Goal: Ask a question

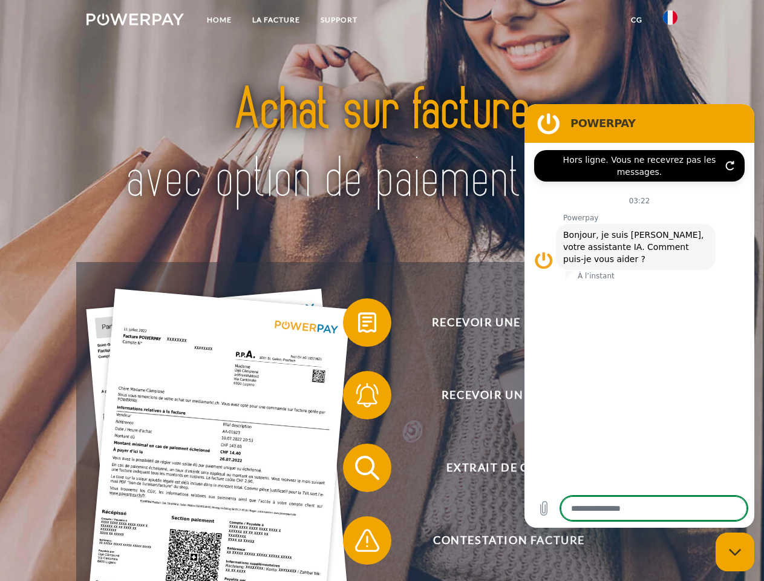
click at [135, 21] on img at bounding box center [134, 19] width 97 height 12
click at [670, 21] on img at bounding box center [670, 17] width 15 height 15
click at [636, 20] on link "CG" at bounding box center [636, 20] width 32 height 22
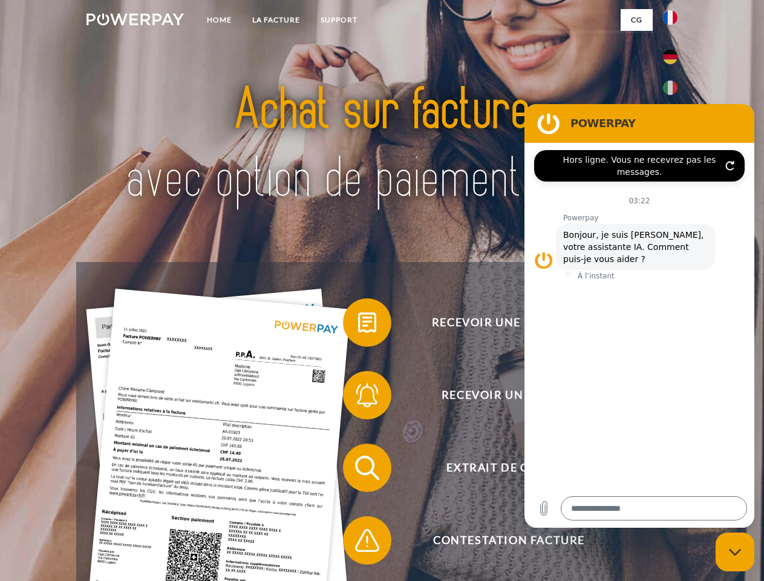
click at [358, 325] on span at bounding box center [349, 322] width 60 height 60
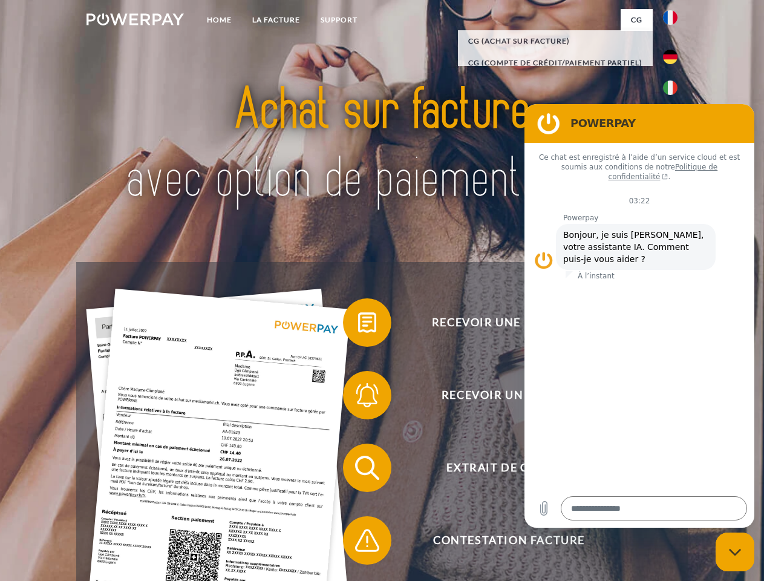
click at [358, 397] on span at bounding box center [349, 395] width 60 height 60
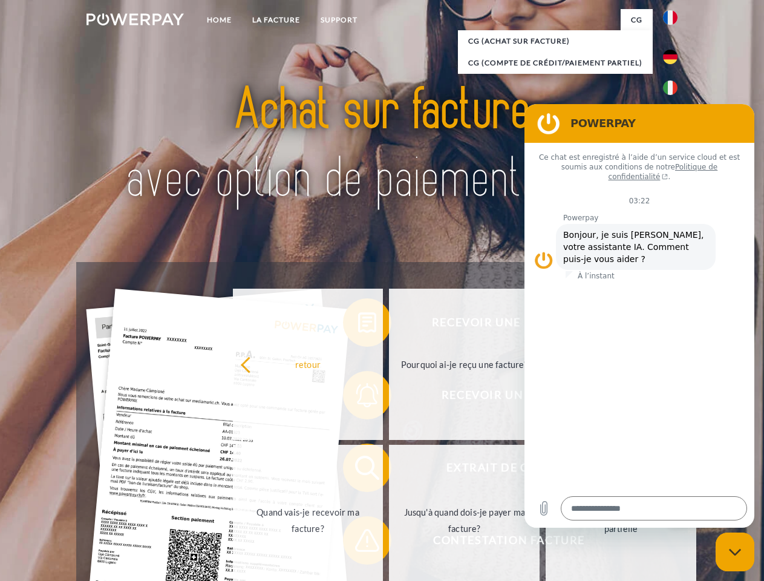
click at [389, 470] on link "Jusqu'à quand dois-je payer ma facture?" at bounding box center [464, 519] width 151 height 151
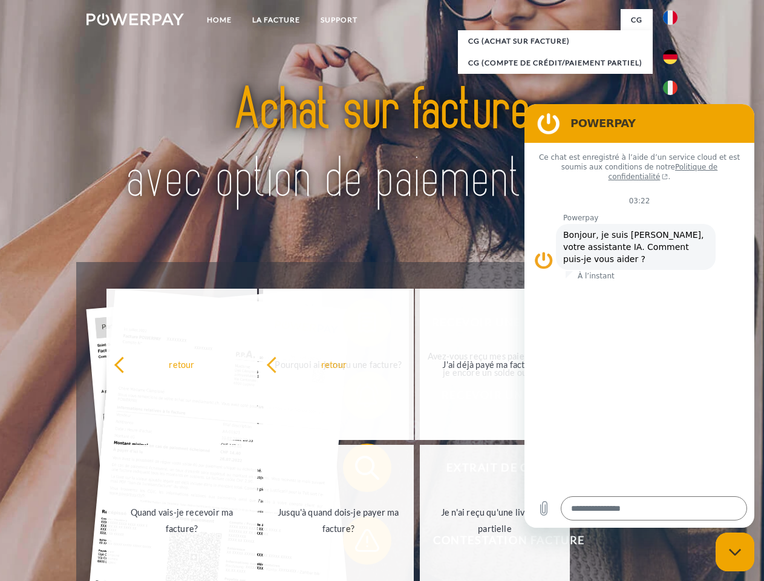
click at [358, 542] on span at bounding box center [349, 540] width 60 height 60
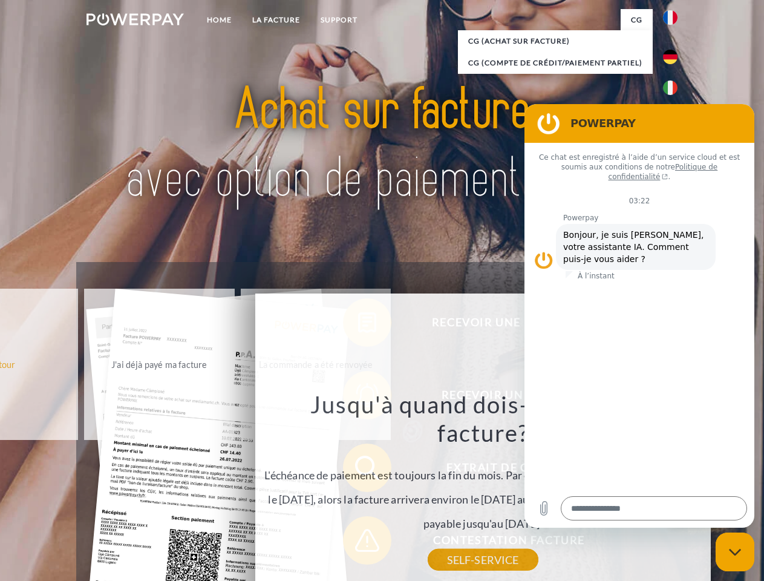
click at [735, 552] on icon "Fermer la fenêtre de messagerie" at bounding box center [735, 552] width 13 height 8
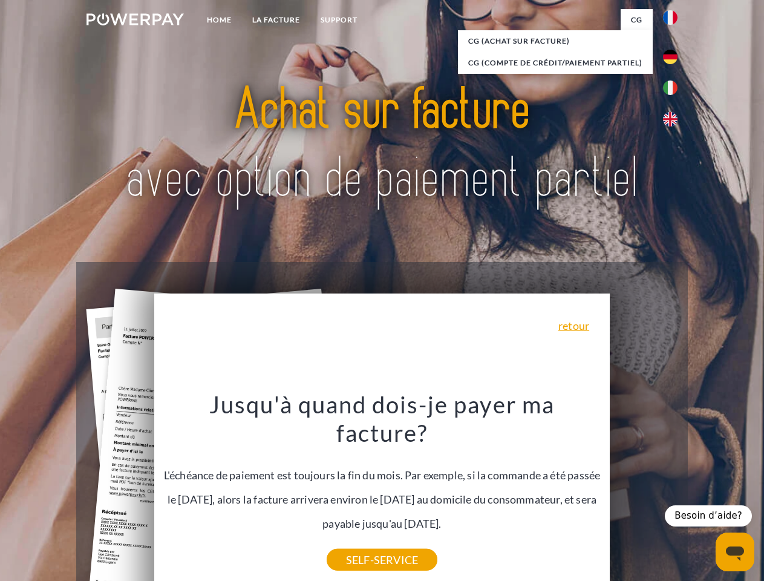
type textarea "*"
